Goal: Information Seeking & Learning: Learn about a topic

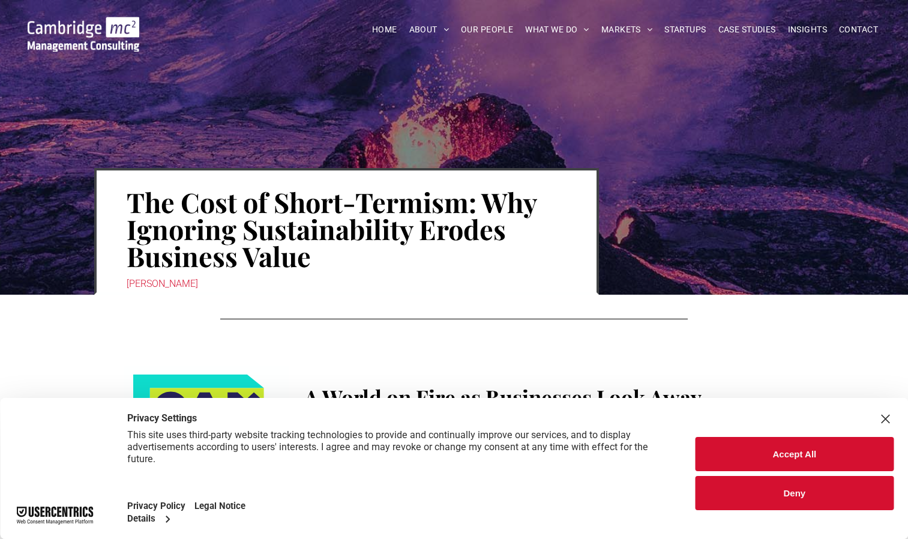
click at [879, 415] on div "Close Layer" at bounding box center [884, 418] width 17 height 17
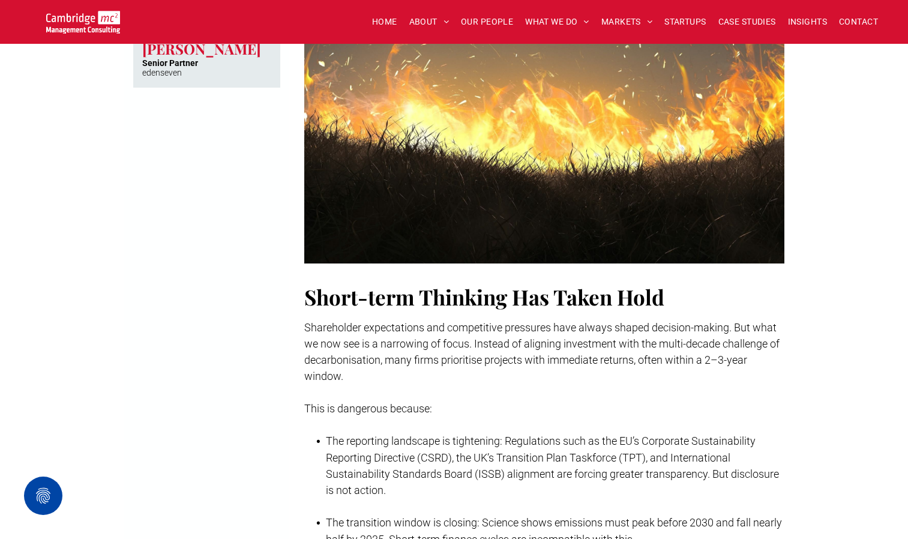
scroll to position [780, 0]
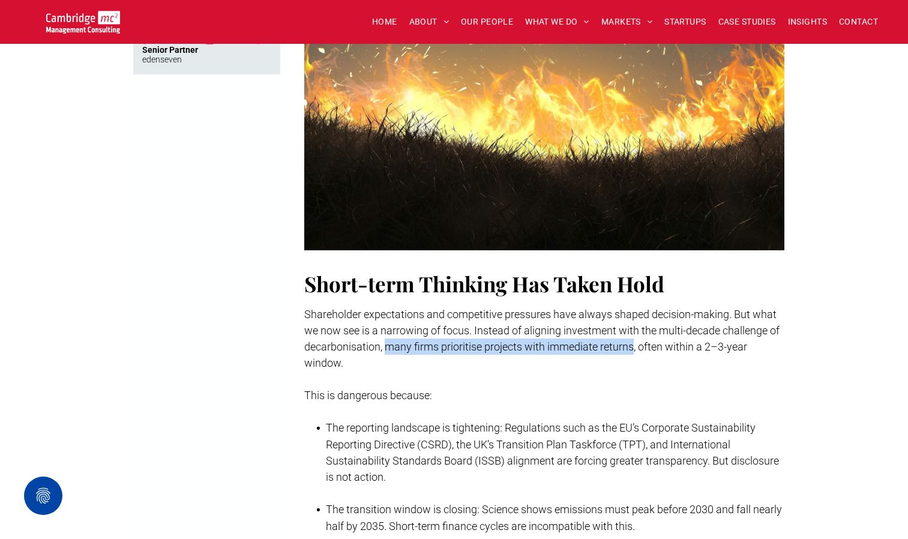
drag, startPoint x: 632, startPoint y: 332, endPoint x: 388, endPoint y: 335, distance: 244.2
click at [388, 335] on span "Shareholder expectations and competitive pressures have always shaped decision-…" at bounding box center [541, 338] width 475 height 61
drag, startPoint x: 388, startPoint y: 335, endPoint x: 395, endPoint y: 331, distance: 7.8
copy span "many firms prioritise projects with immediate returns"
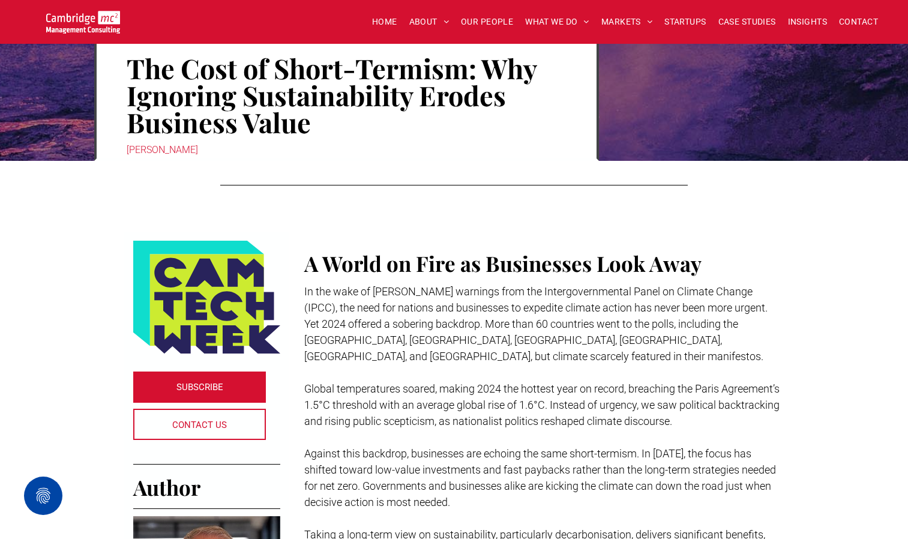
scroll to position [120, 0]
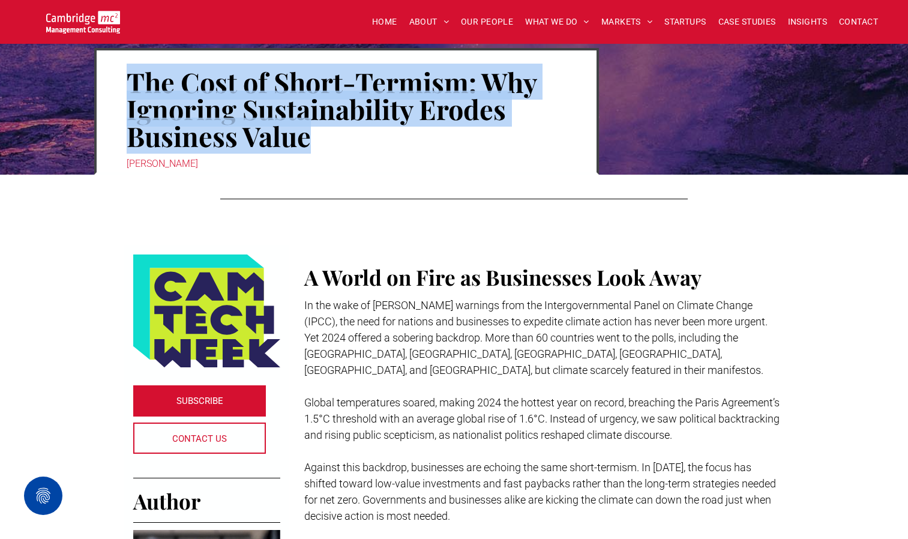
drag, startPoint x: 317, startPoint y: 139, endPoint x: 133, endPoint y: 88, distance: 191.7
click at [133, 88] on h1 "The Cost of Short-Termism: Why Ignoring Sustainability Erodes Business Value" at bounding box center [347, 108] width 440 height 83
drag, startPoint x: 133, startPoint y: 88, endPoint x: 172, endPoint y: 104, distance: 42.8
copy h1 "The Cost of Short-Termism: Why Ignoring Sustainability Erodes Business Value"
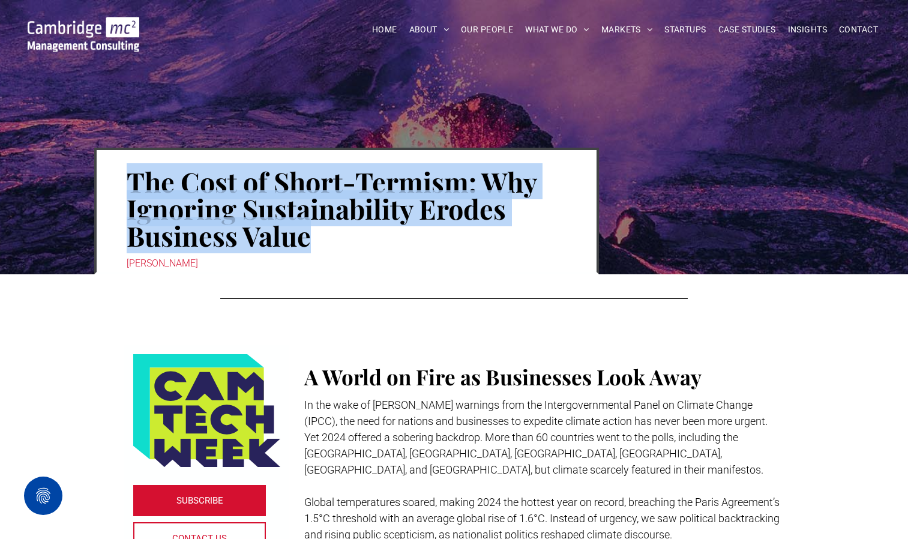
scroll to position [0, 0]
